Goal: Navigation & Orientation: Find specific page/section

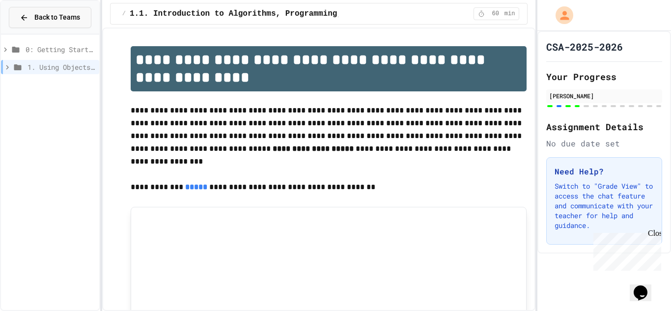
click at [63, 23] on button "Back to Teams" at bounding box center [50, 17] width 82 height 21
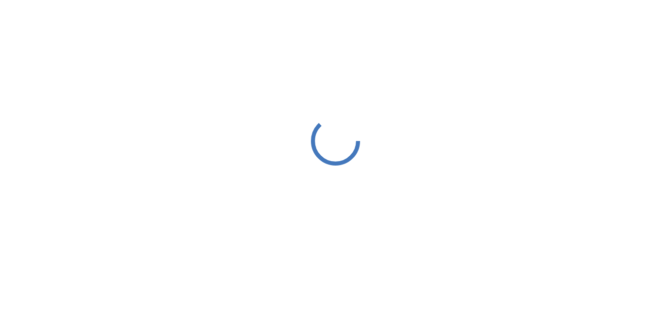
click at [195, 100] on div at bounding box center [335, 140] width 671 height 281
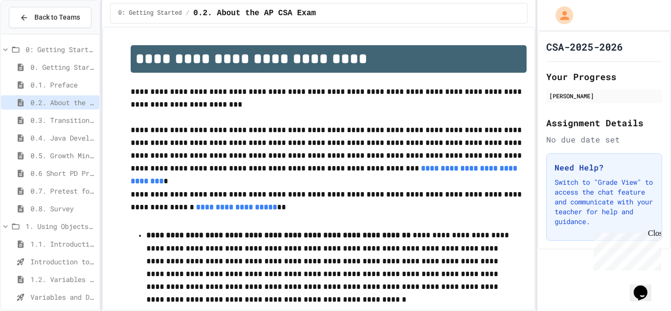
click at [45, 239] on span "1.1. Introduction to Algorithms, Programming, and Compilers" at bounding box center [62, 244] width 65 height 10
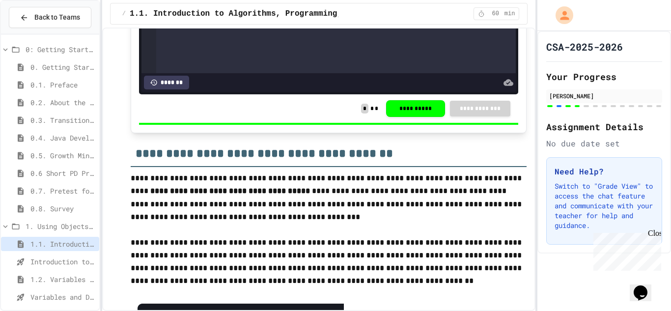
scroll to position [1853, 0]
